Goal: Information Seeking & Learning: Learn about a topic

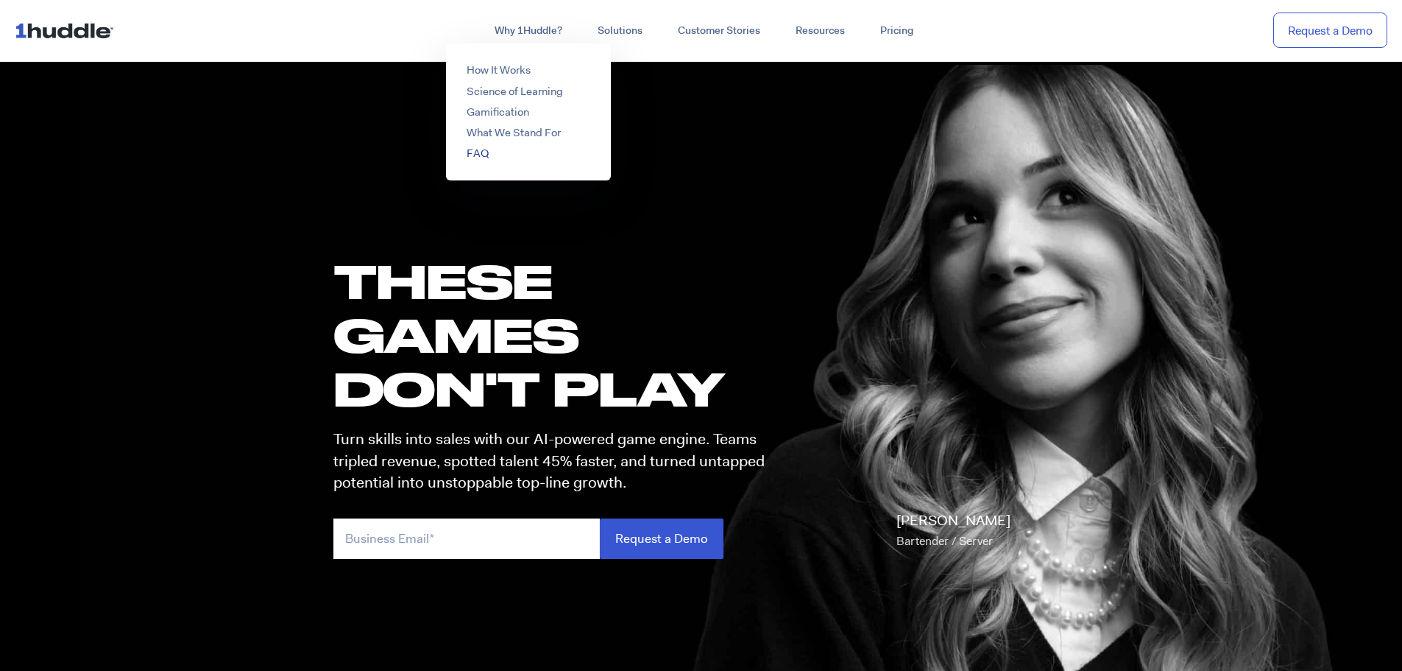
click at [482, 150] on link "FAQ" at bounding box center [478, 153] width 22 height 15
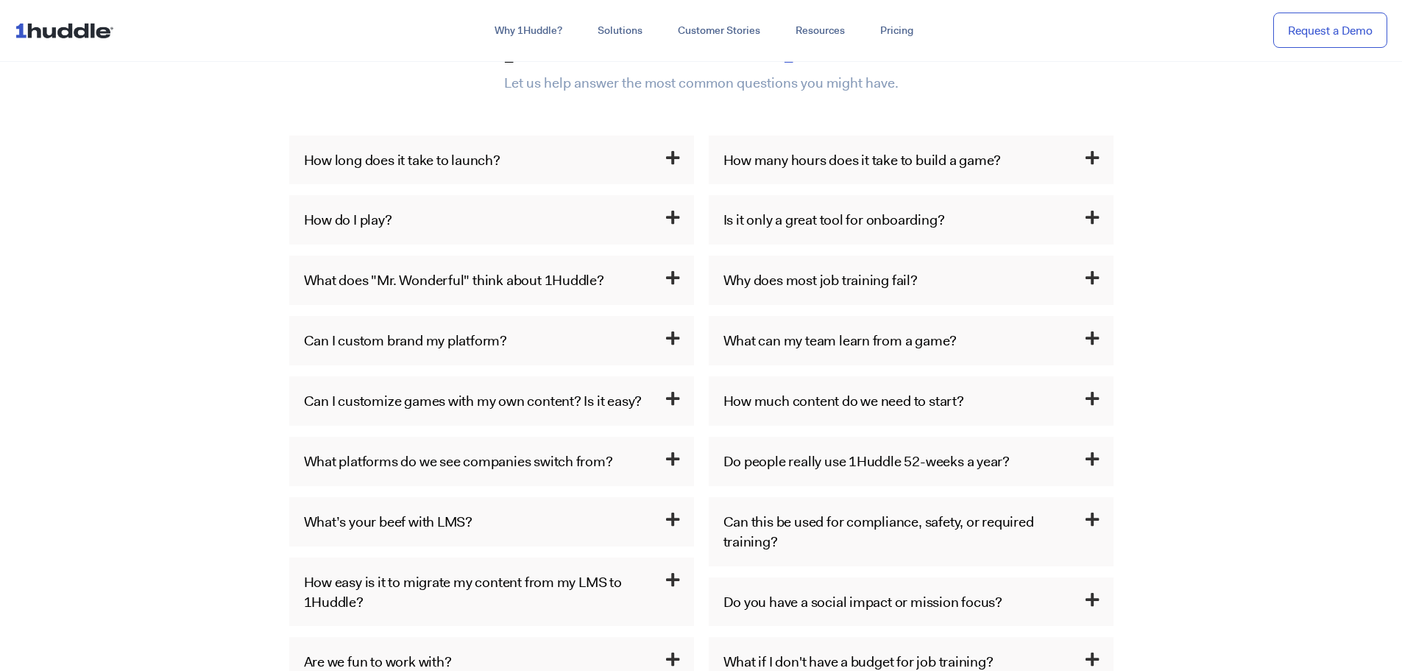
scroll to position [810, 0]
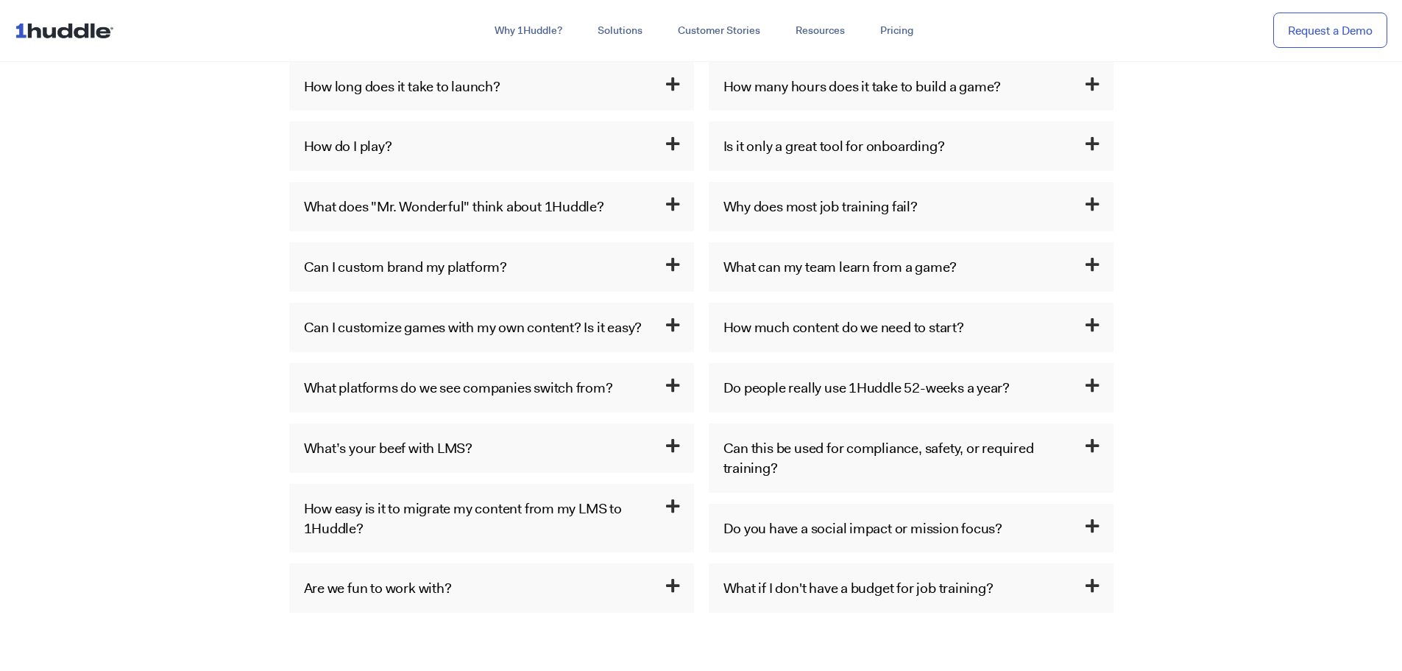
click at [666, 450] on icon at bounding box center [672, 445] width 13 height 15
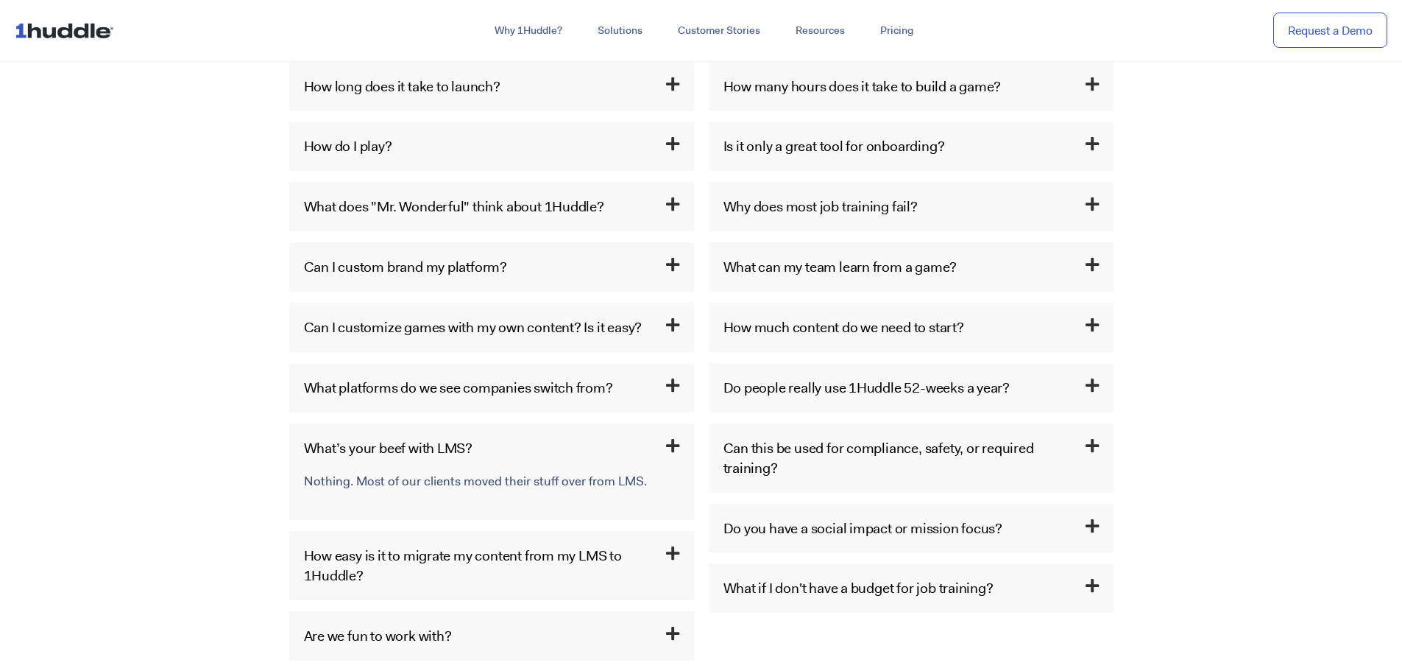
click at [666, 450] on icon at bounding box center [672, 445] width 13 height 15
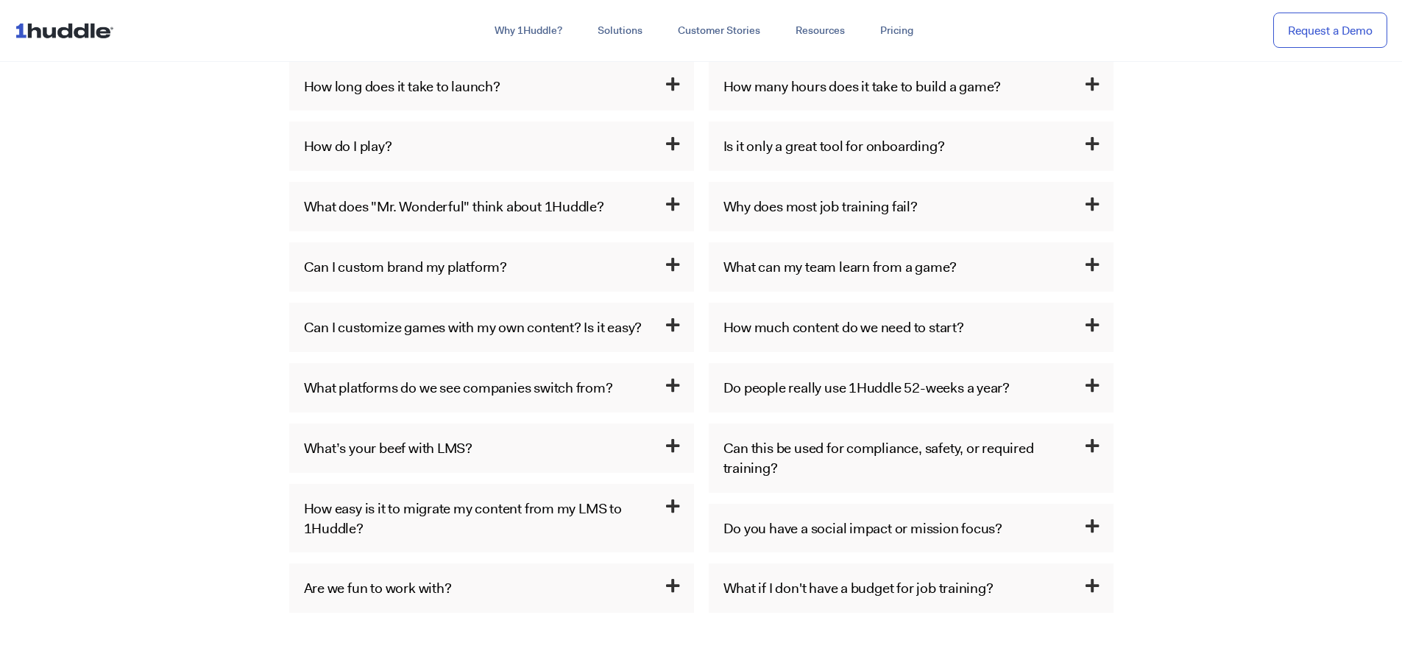
click at [668, 455] on h3 "What’s your beef with LMS?" at bounding box center [491, 447] width 405 height 49
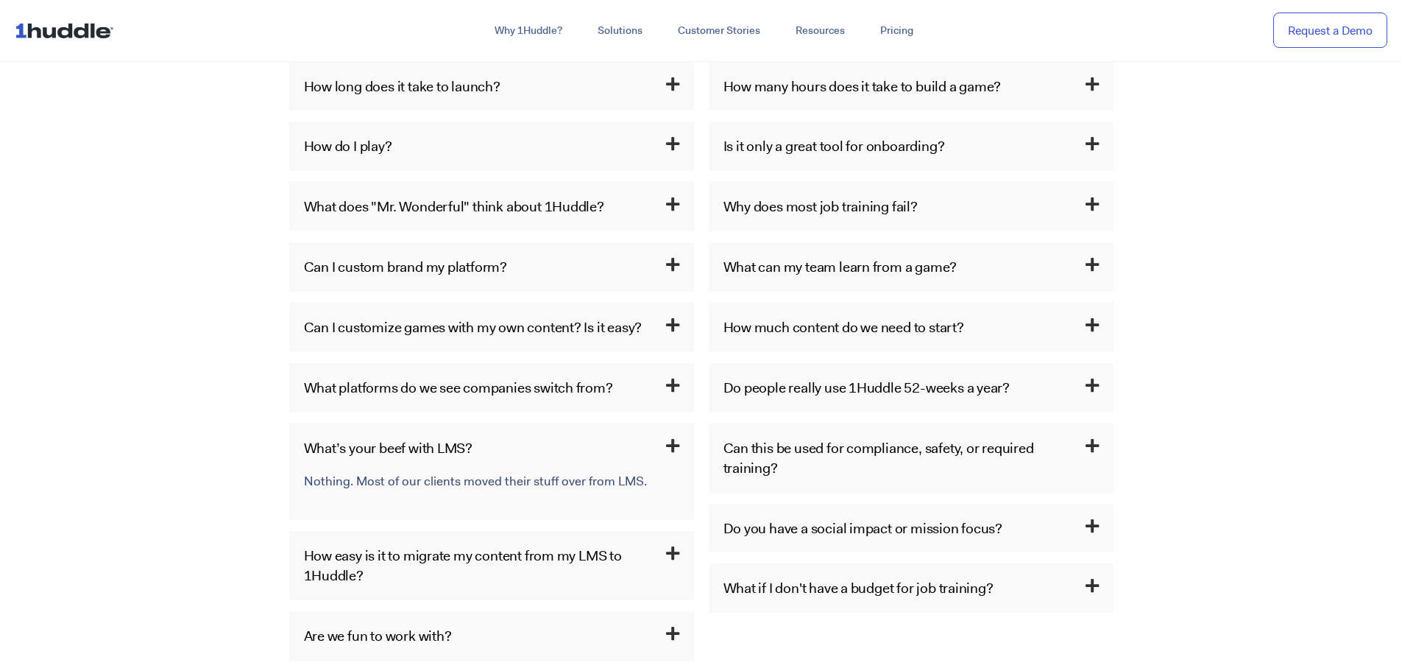
click at [671, 445] on icon at bounding box center [672, 445] width 13 height 15
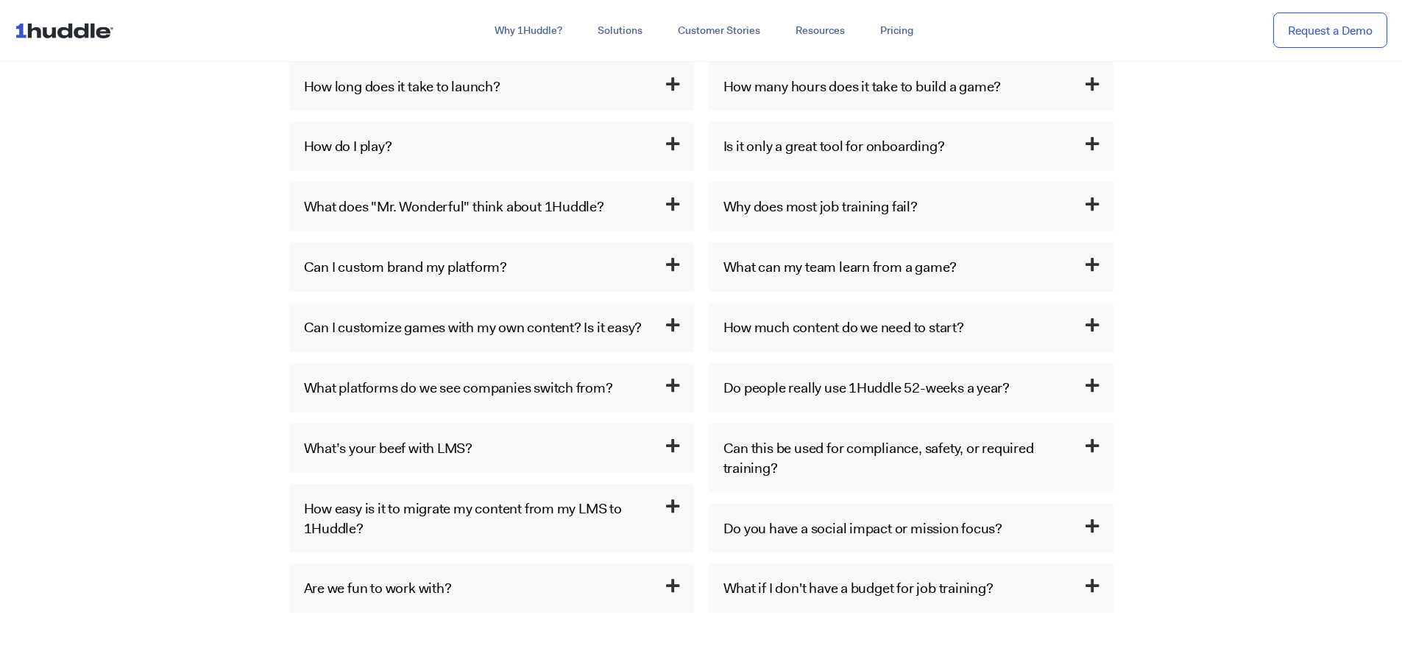
click at [671, 506] on icon at bounding box center [672, 505] width 13 height 15
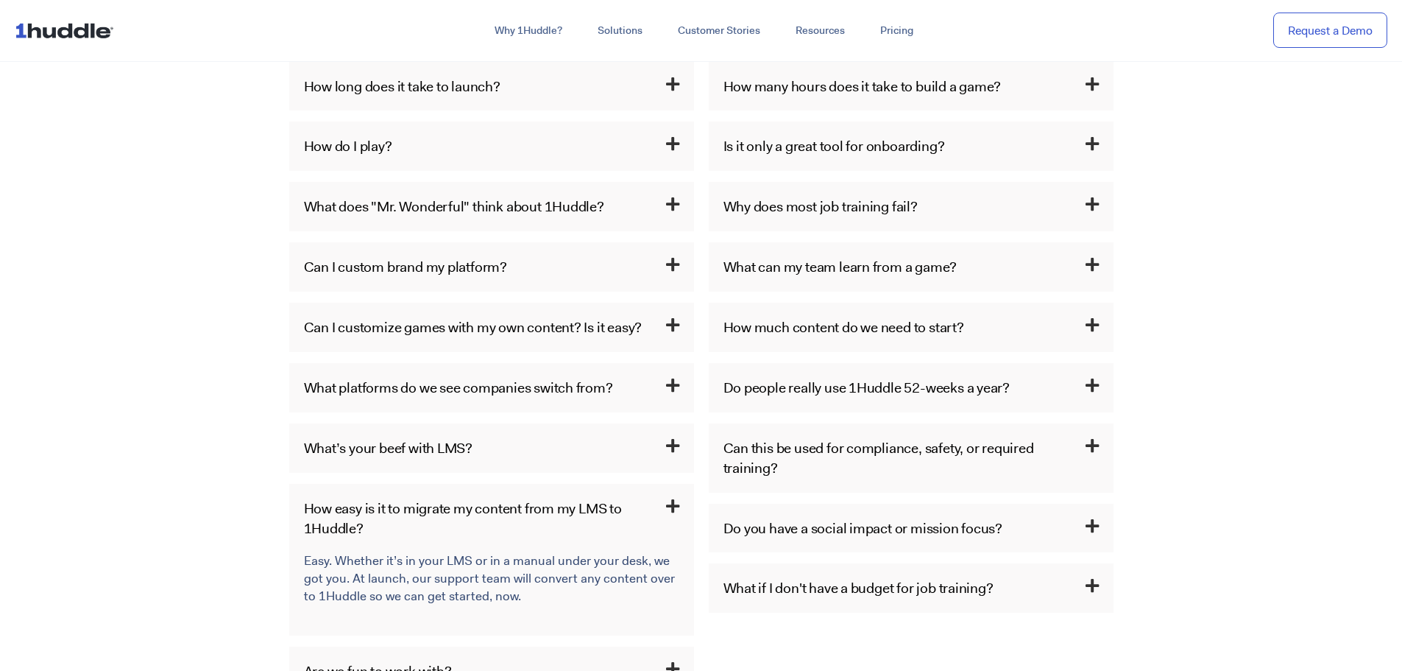
click at [671, 506] on icon at bounding box center [672, 505] width 13 height 15
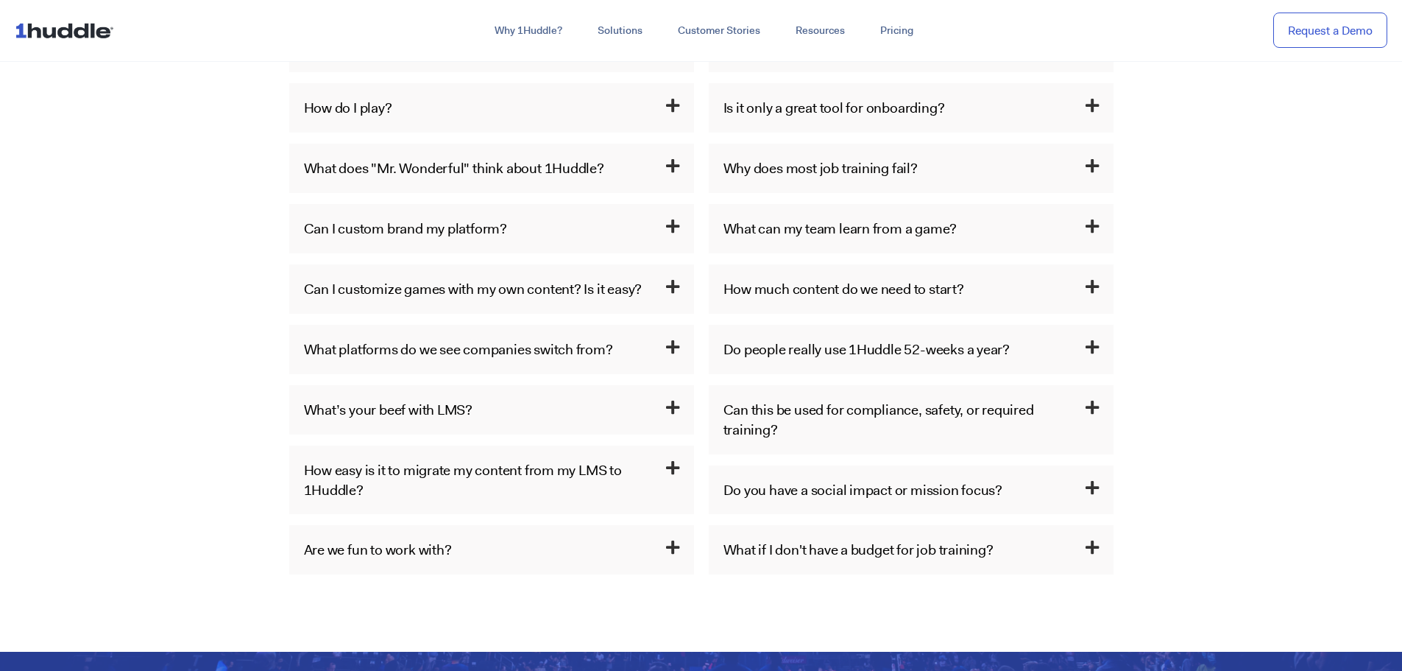
scroll to position [883, 0]
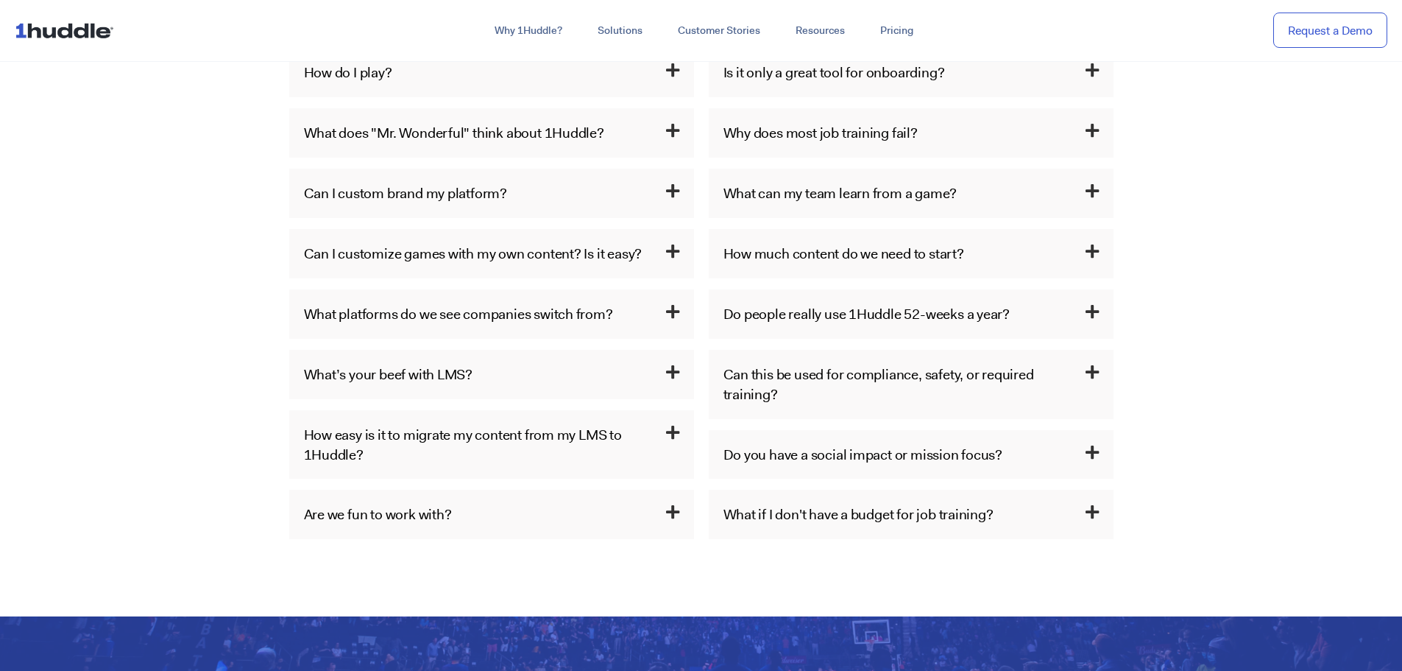
click at [892, 413] on h3 "Can this be used for compliance, safety, or required training?" at bounding box center [911, 384] width 405 height 69
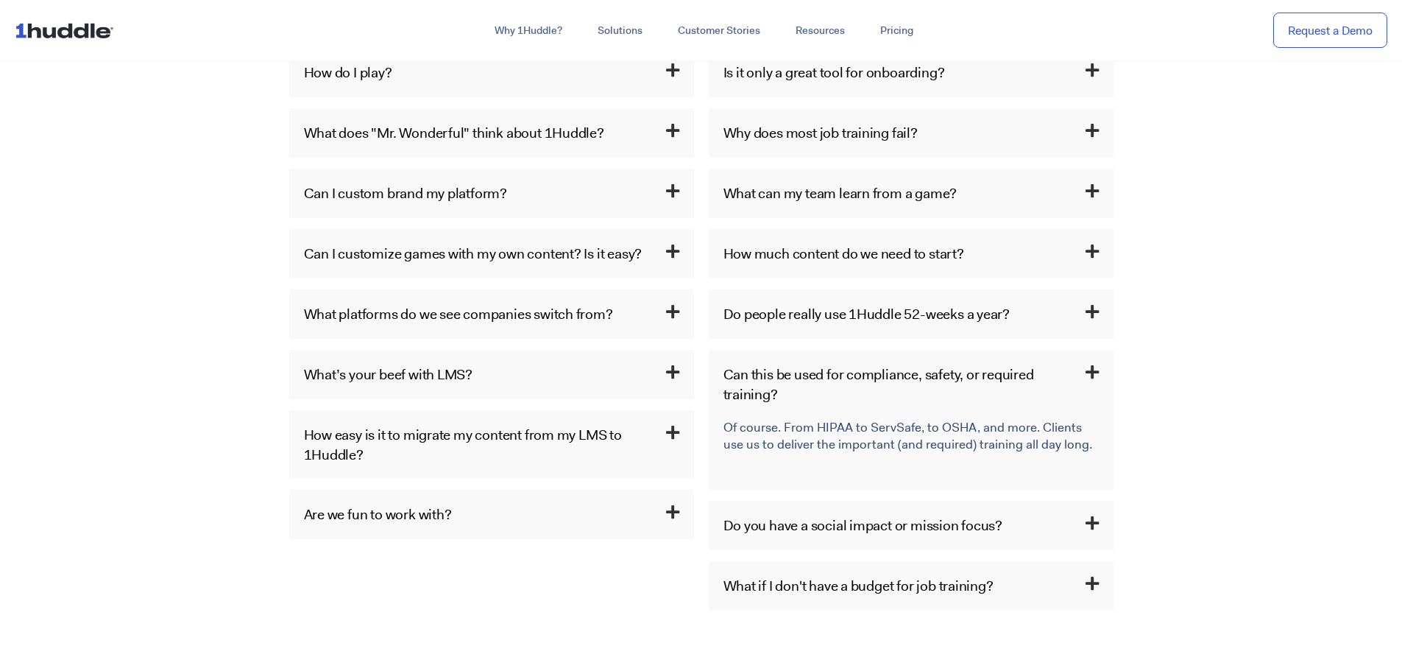
click at [934, 383] on link "Can this be used for compliance, safety, or required training?" at bounding box center [879, 383] width 311 height 39
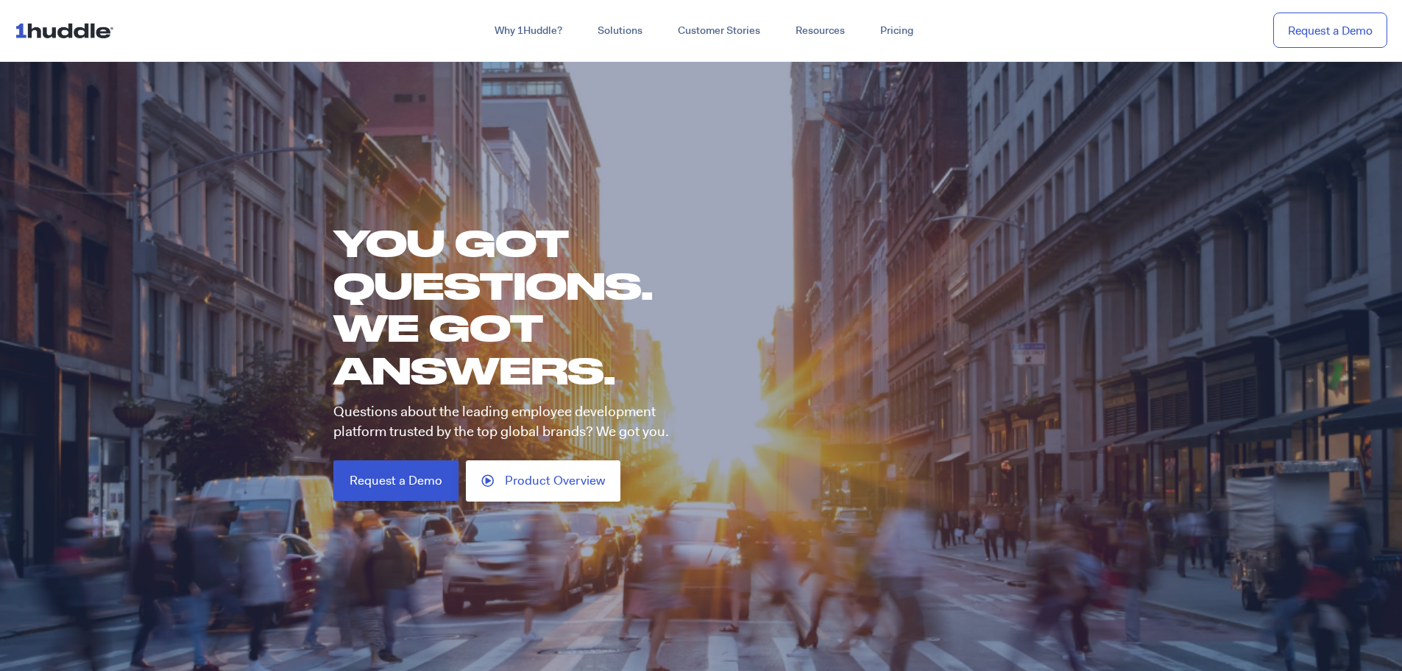
scroll to position [0, 0]
